Goal: Task Accomplishment & Management: Manage account settings

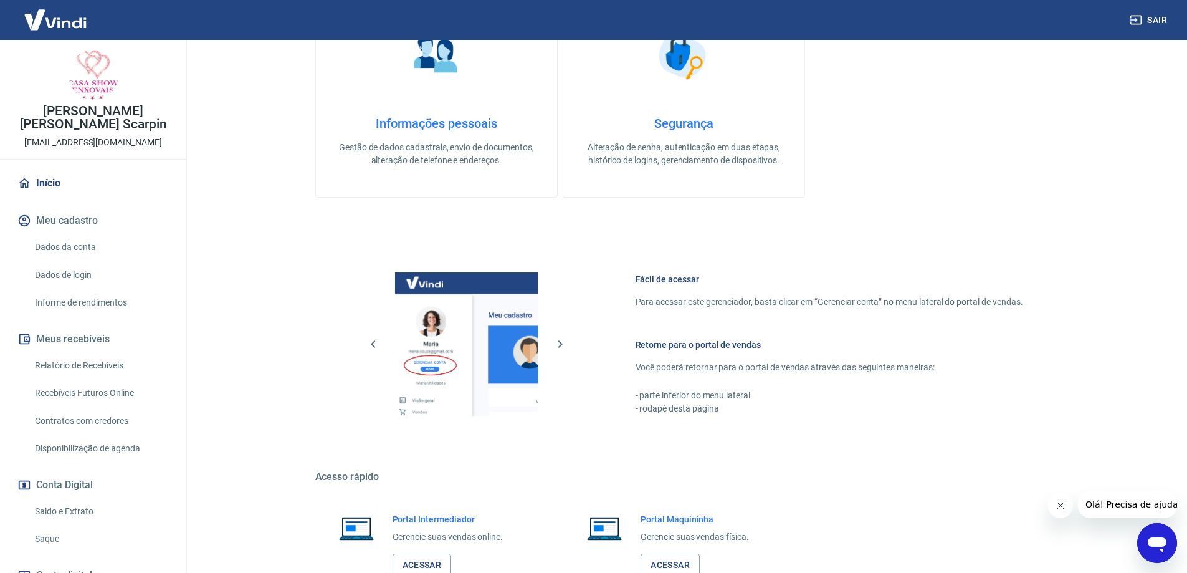
scroll to position [399, 0]
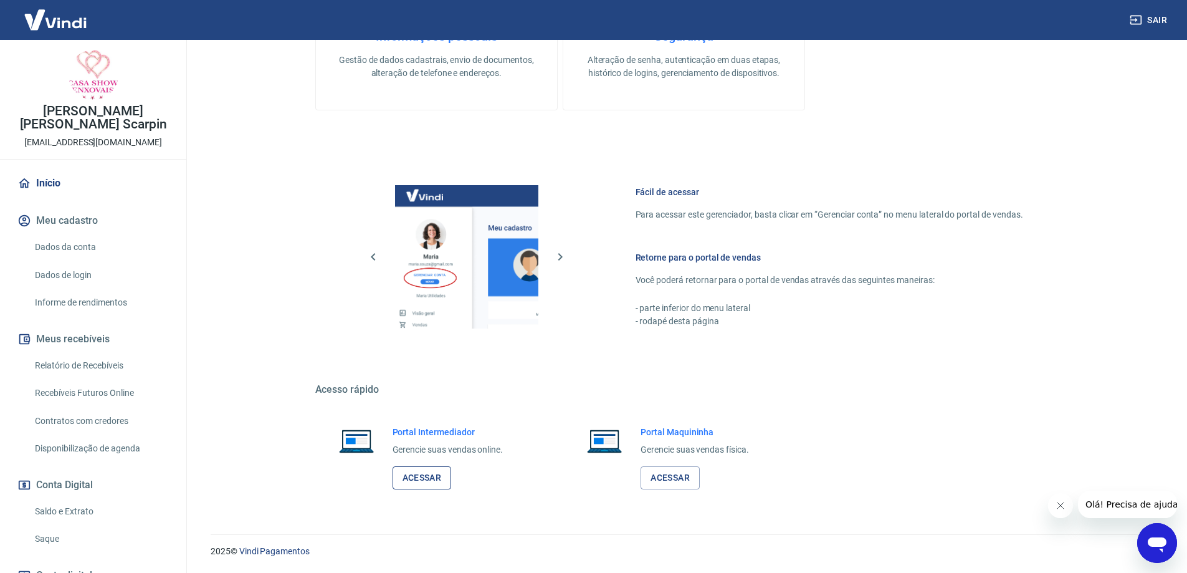
click at [417, 472] on link "Acessar" at bounding box center [422, 477] width 59 height 23
